Goal: Entertainment & Leisure: Browse casually

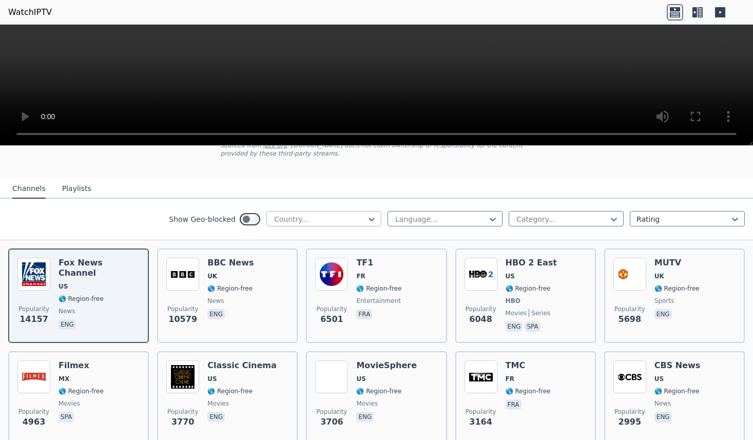
scroll to position [78, 0]
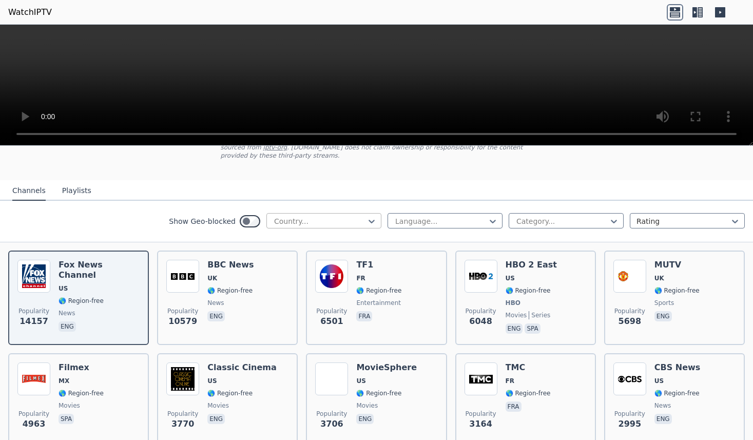
click at [358, 221] on div at bounding box center [319, 221] width 93 height 10
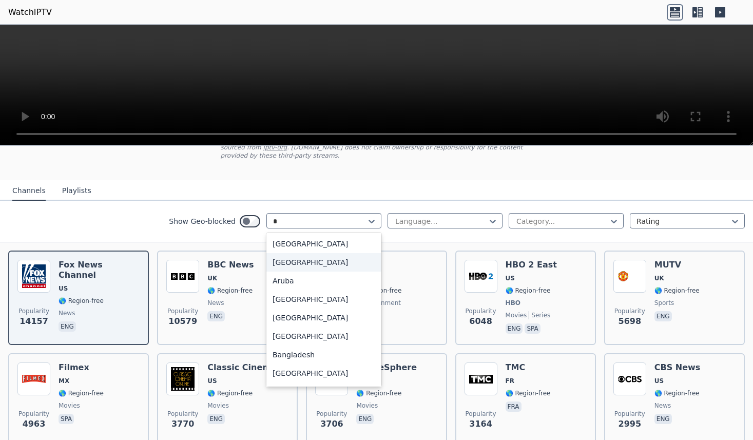
type input "**"
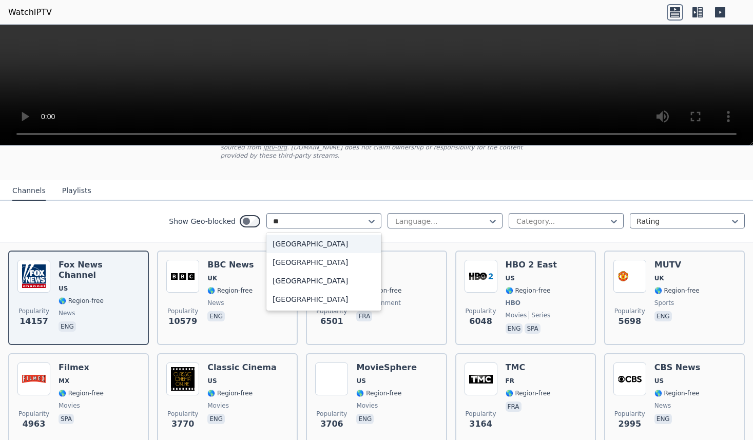
click at [313, 245] on div "[GEOGRAPHIC_DATA]" at bounding box center [323, 244] width 115 height 18
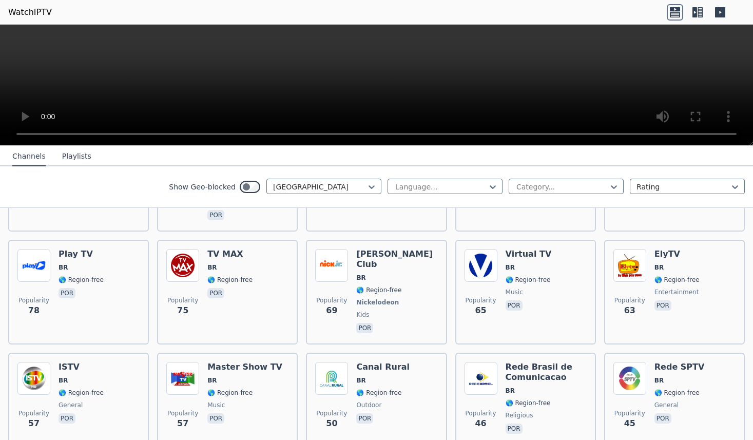
scroll to position [517, 0]
click at [528, 189] on div at bounding box center [561, 187] width 93 height 10
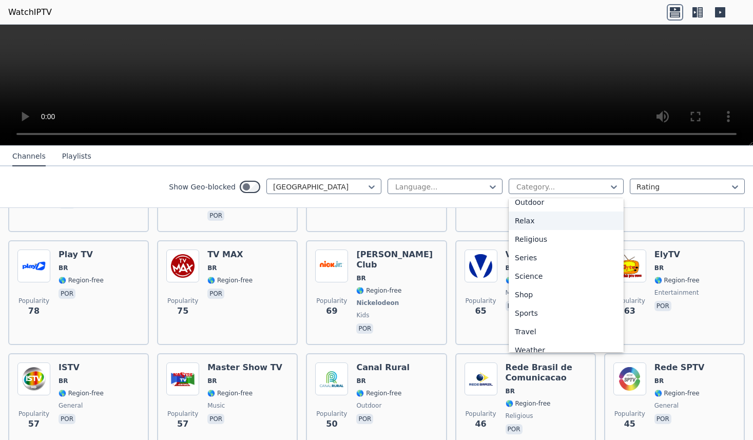
scroll to position [349, 0]
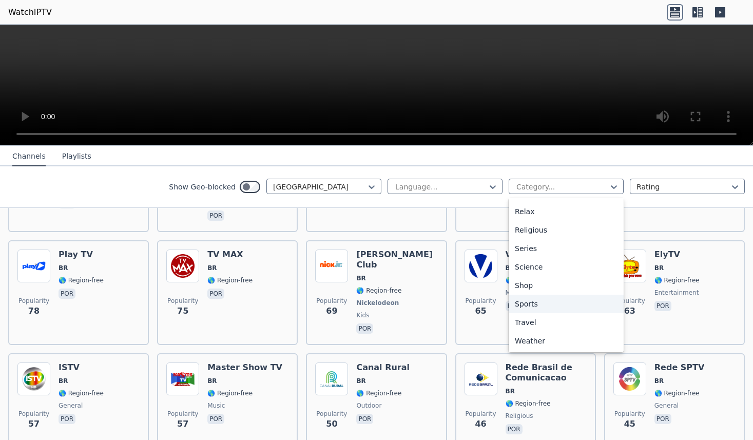
click at [536, 300] on div "Sports" at bounding box center [566, 304] width 115 height 18
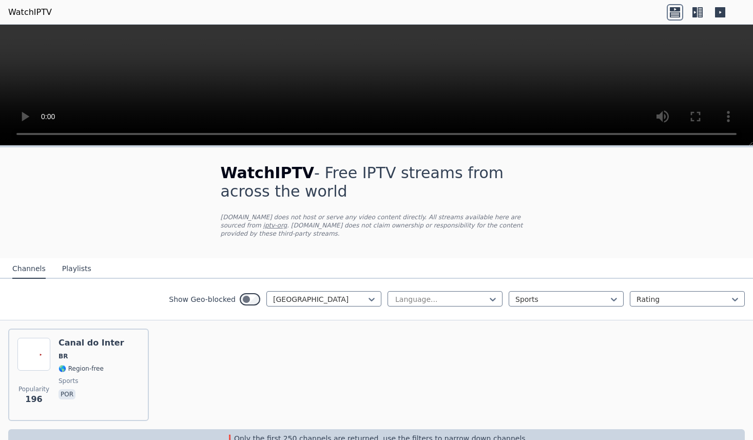
click at [721, 7] on icon at bounding box center [720, 12] width 10 height 10
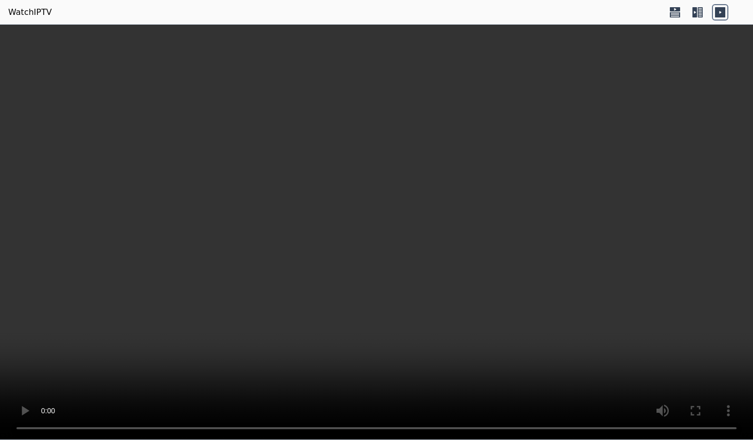
click at [693, 14] on icon at bounding box center [694, 12] width 5 height 10
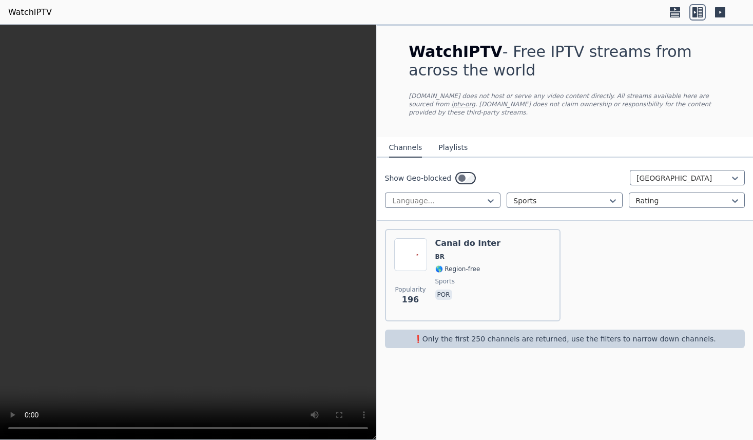
click at [443, 153] on button "Playlists" at bounding box center [452, 148] width 29 height 20
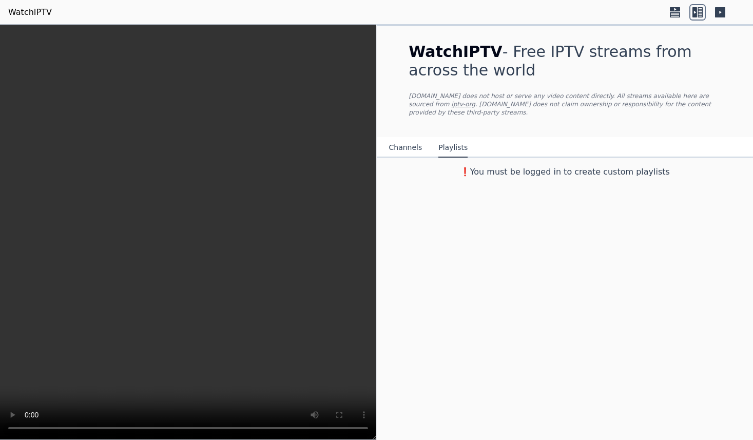
click at [483, 174] on h3 "❗️You must be logged in to create custom playlists" at bounding box center [564, 172] width 345 height 12
click at [41, 14] on link "WatchIPTV" at bounding box center [30, 12] width 44 height 12
click at [676, 8] on icon at bounding box center [675, 9] width 10 height 4
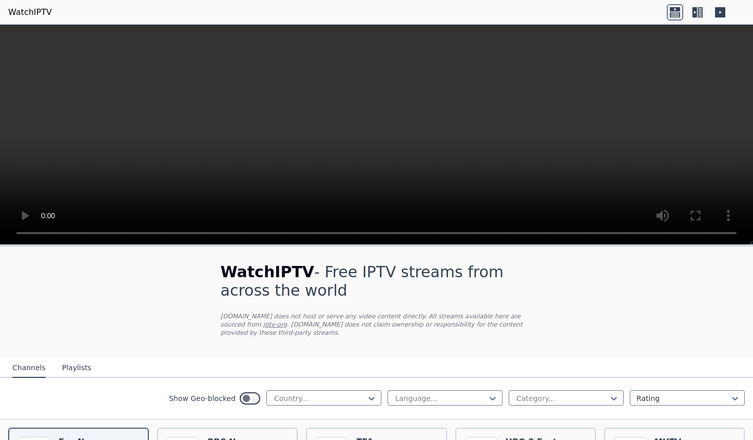
click at [33, 14] on link "WatchIPTV" at bounding box center [30, 12] width 44 height 12
click at [37, 11] on link "WatchIPTV" at bounding box center [30, 12] width 44 height 12
